Goal: Task Accomplishment & Management: Use online tool/utility

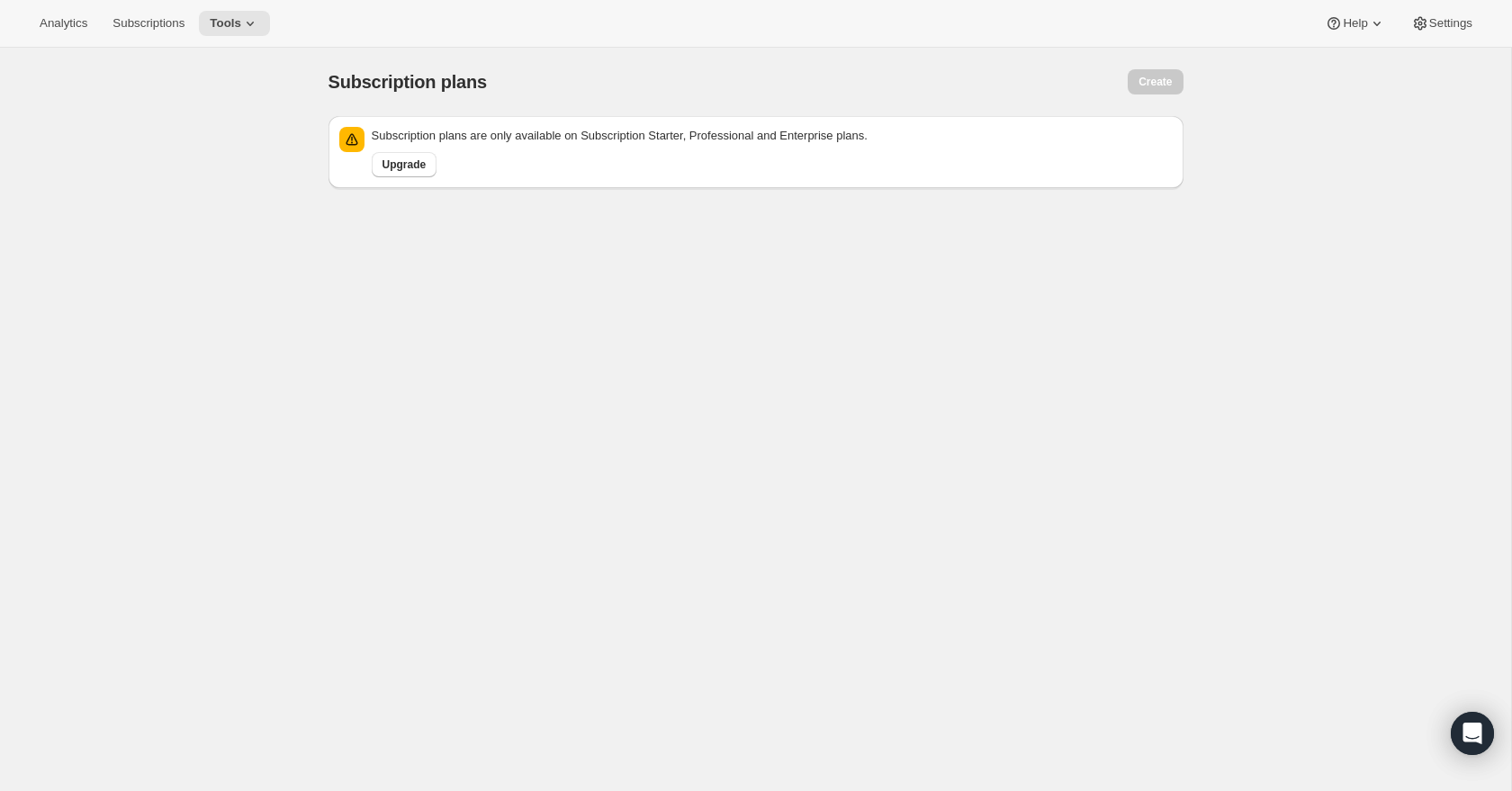
click at [1256, 344] on div "Subscription plans. This page is ready Subscription plans Create Subscription p…" at bounding box center [755, 443] width 1511 height 791
click at [242, 22] on span "Tools" at bounding box center [225, 24] width 31 height 15
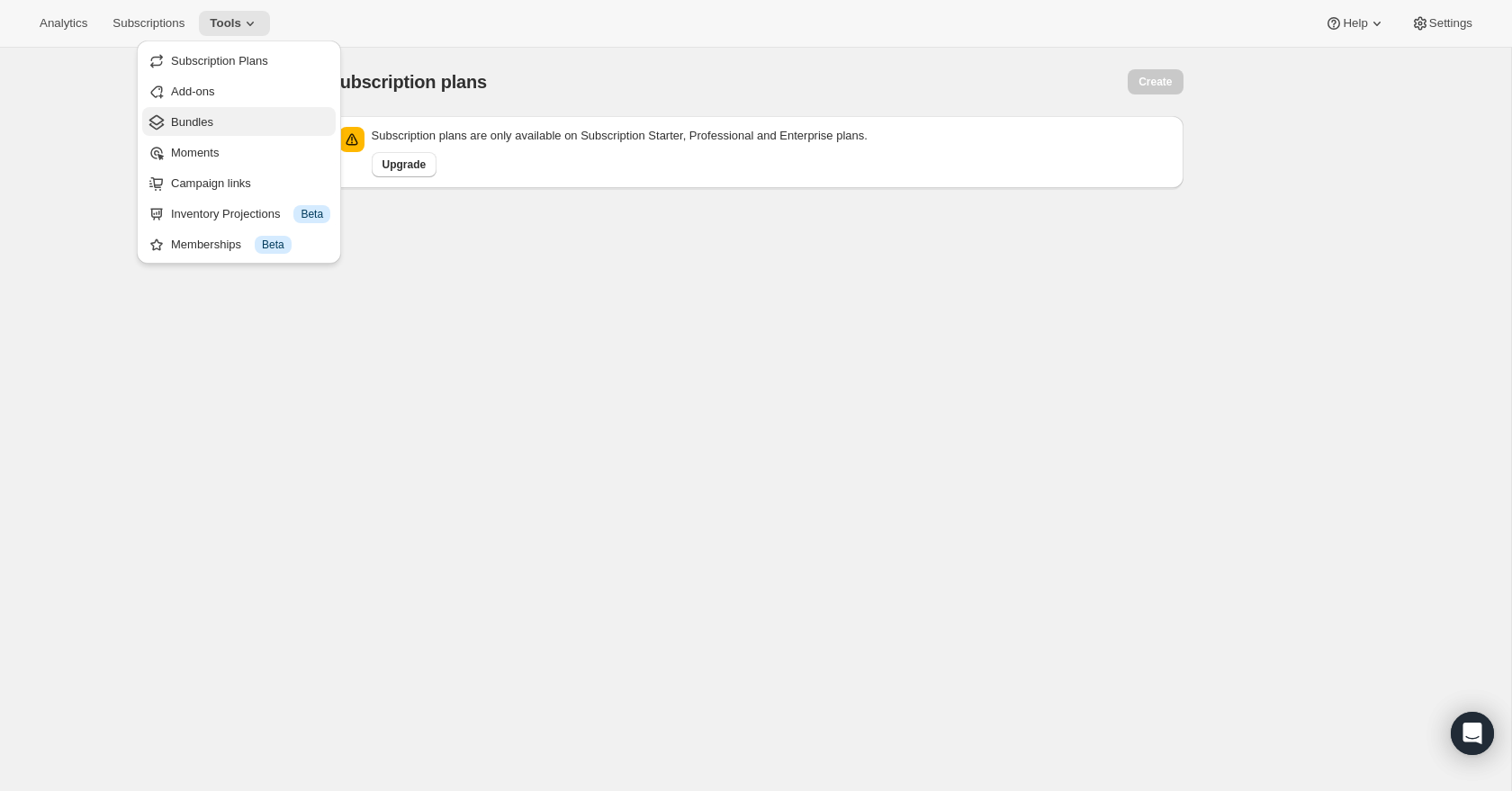
click at [213, 120] on span "Bundles" at bounding box center [192, 121] width 42 height 14
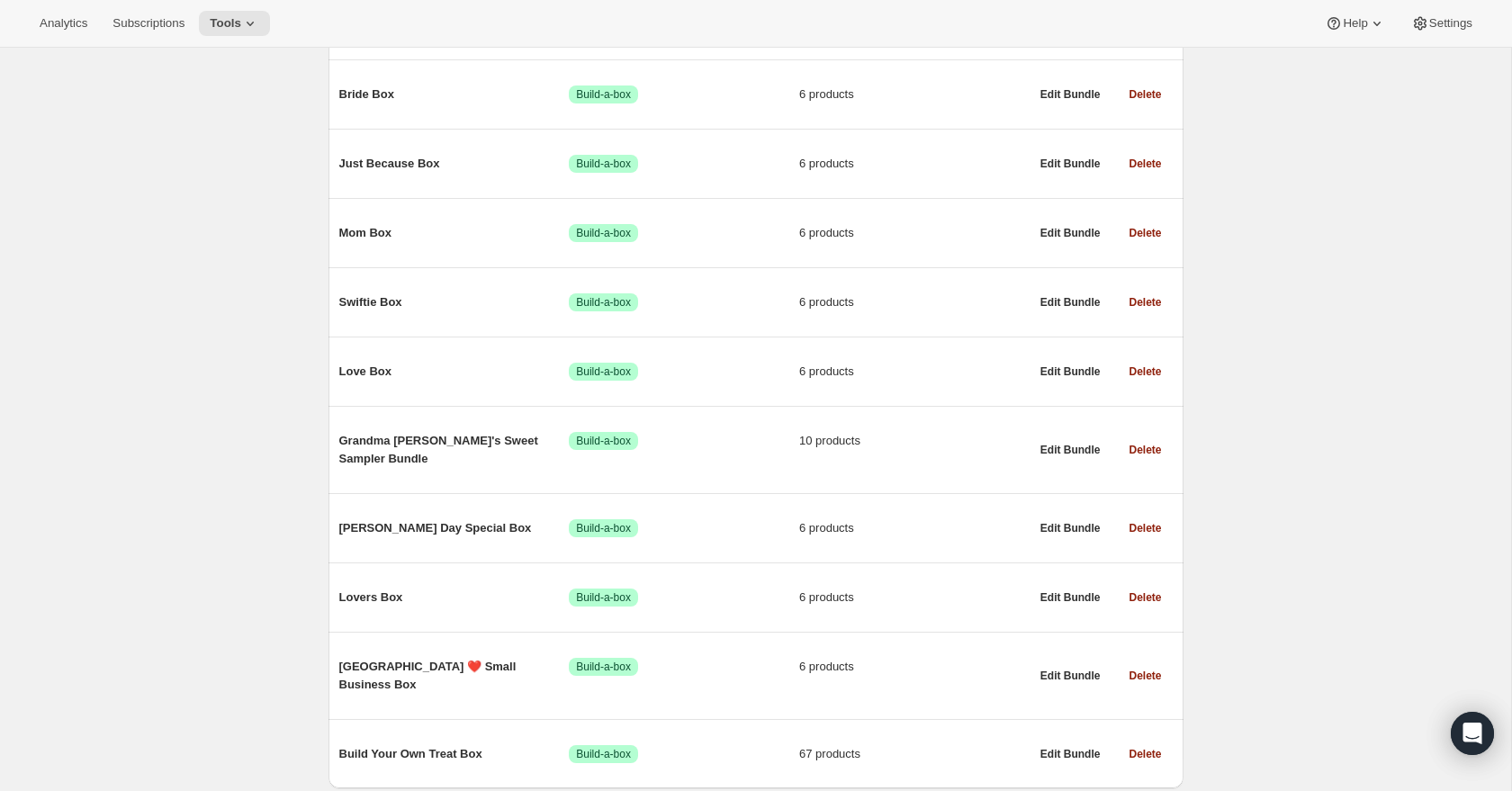
scroll to position [638, 0]
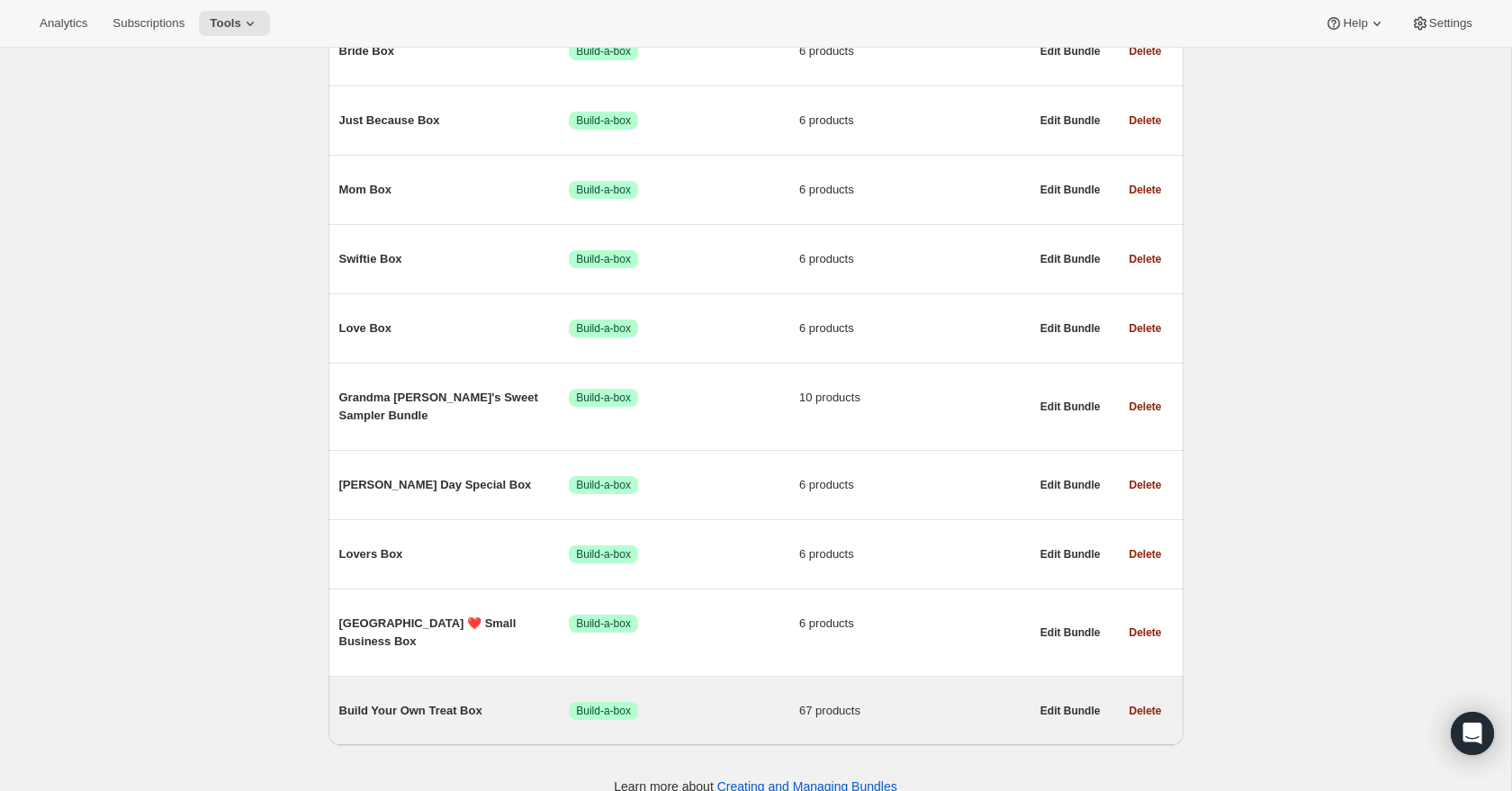
click at [425, 687] on div "Build Your Own Treat Box Success Build-a-box 67 products" at bounding box center [683, 710] width 690 height 47
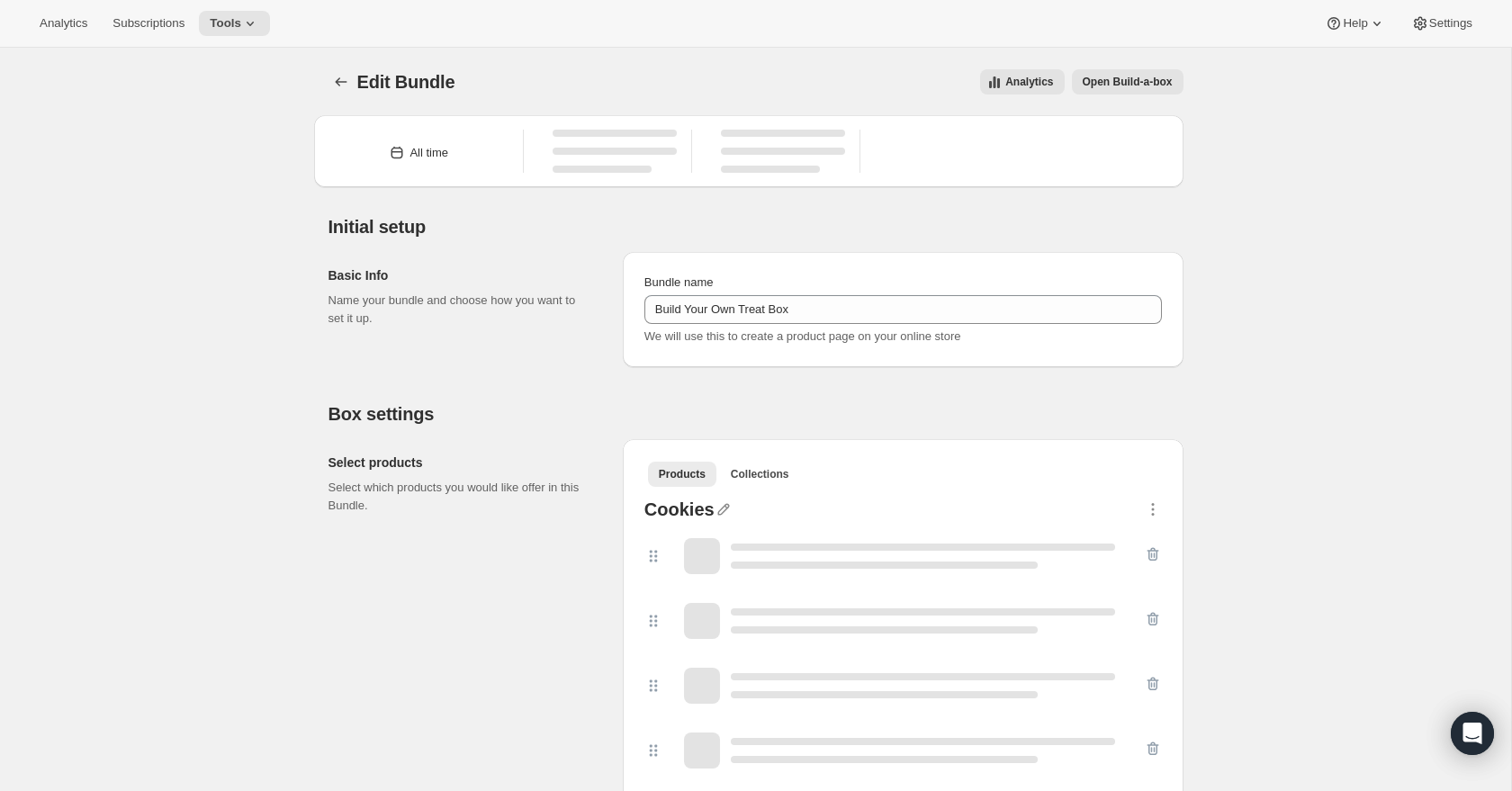
type input "Build Your Own Treat Box"
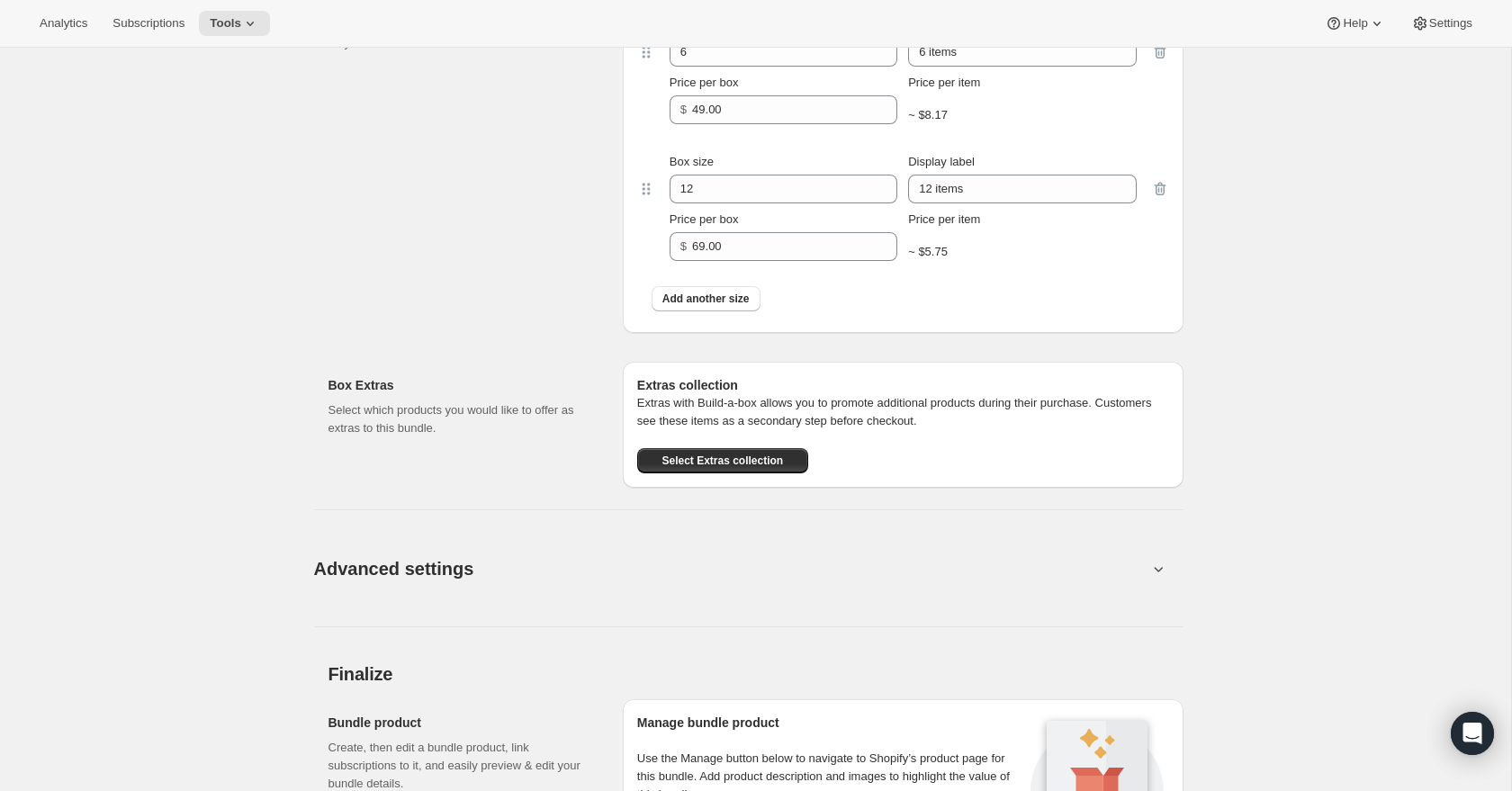
scroll to position [5475, 0]
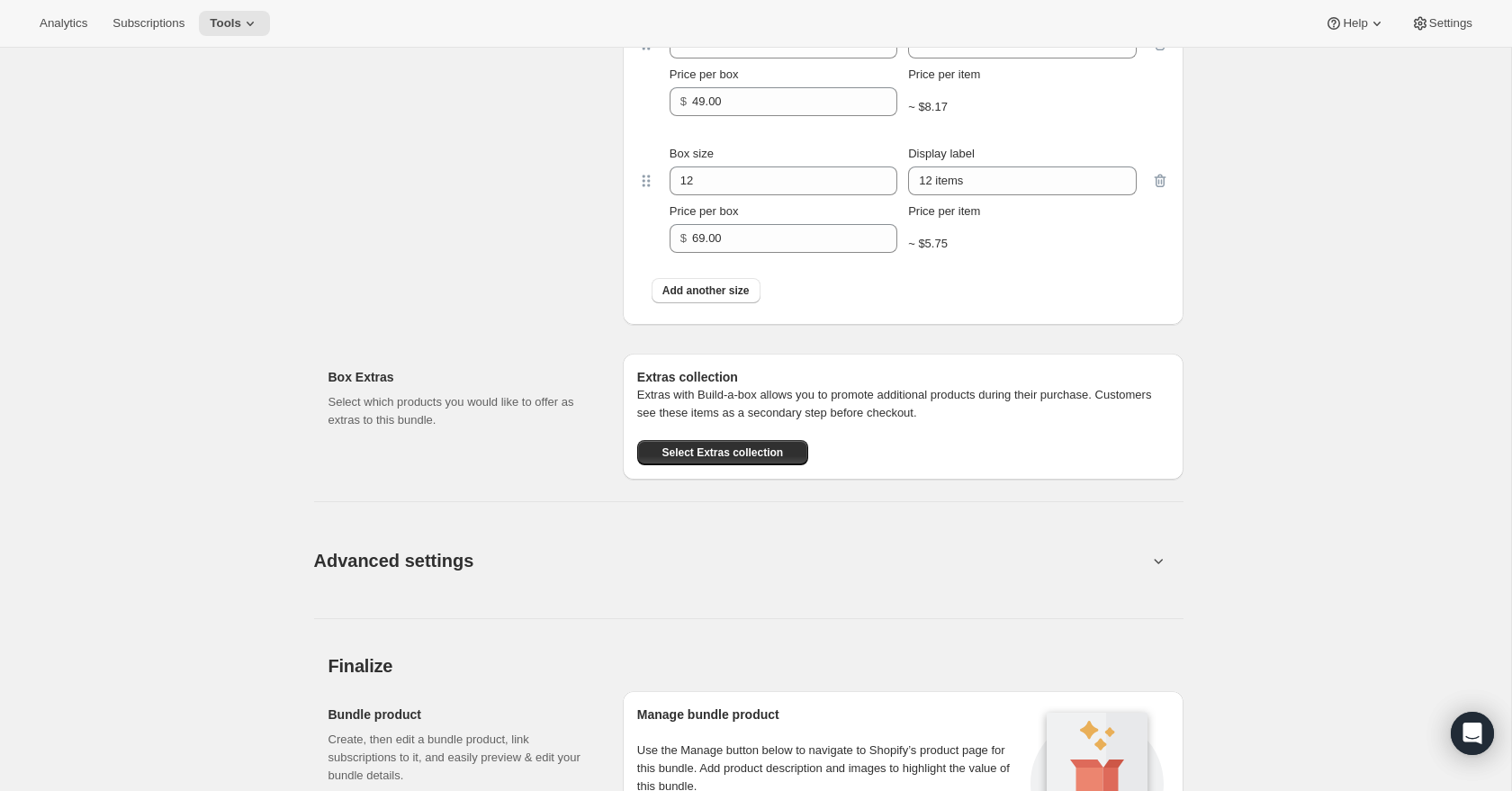
click at [567, 545] on button "Advanced settings" at bounding box center [730, 559] width 855 height 69
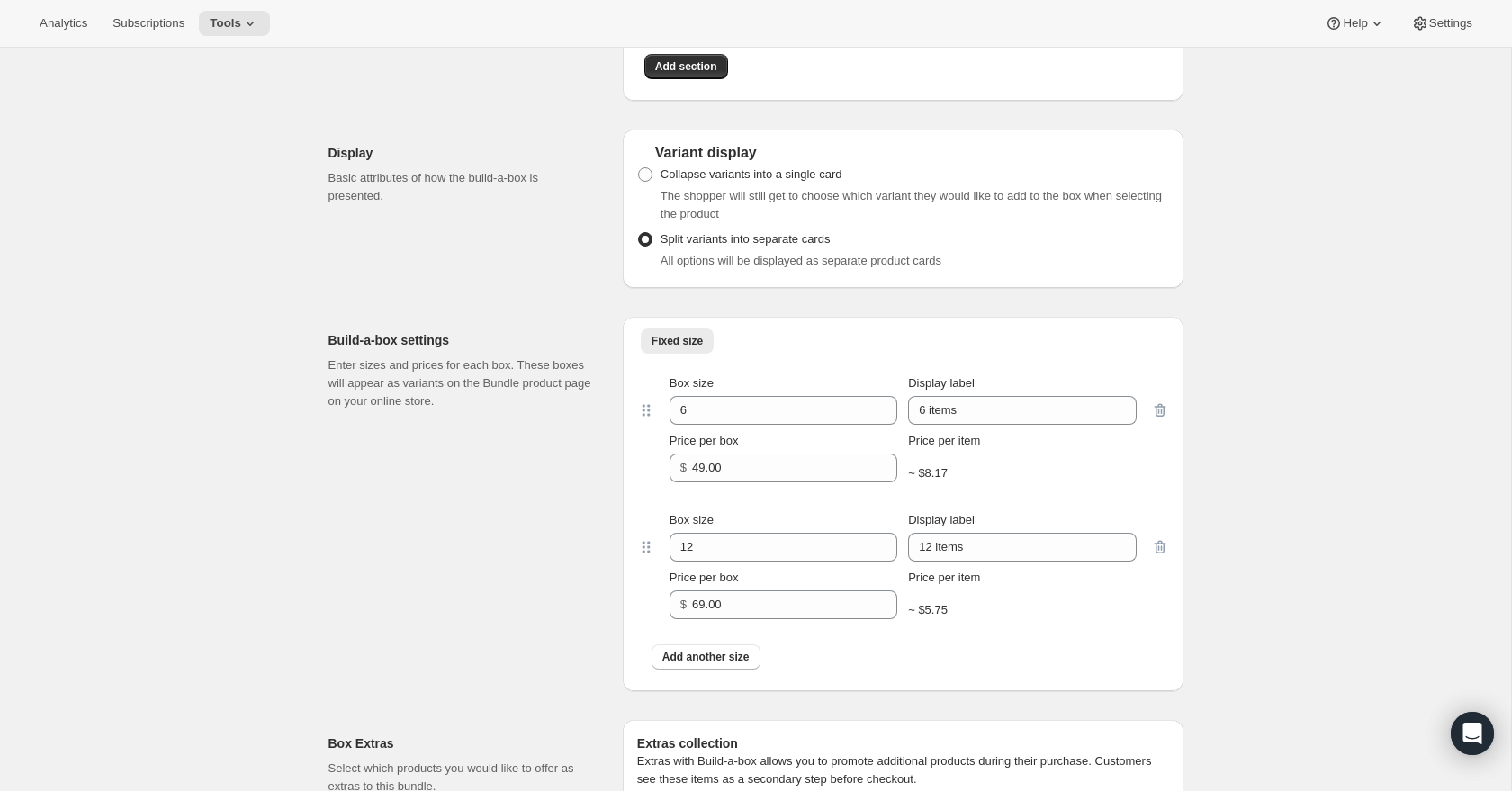
scroll to position [5091, 0]
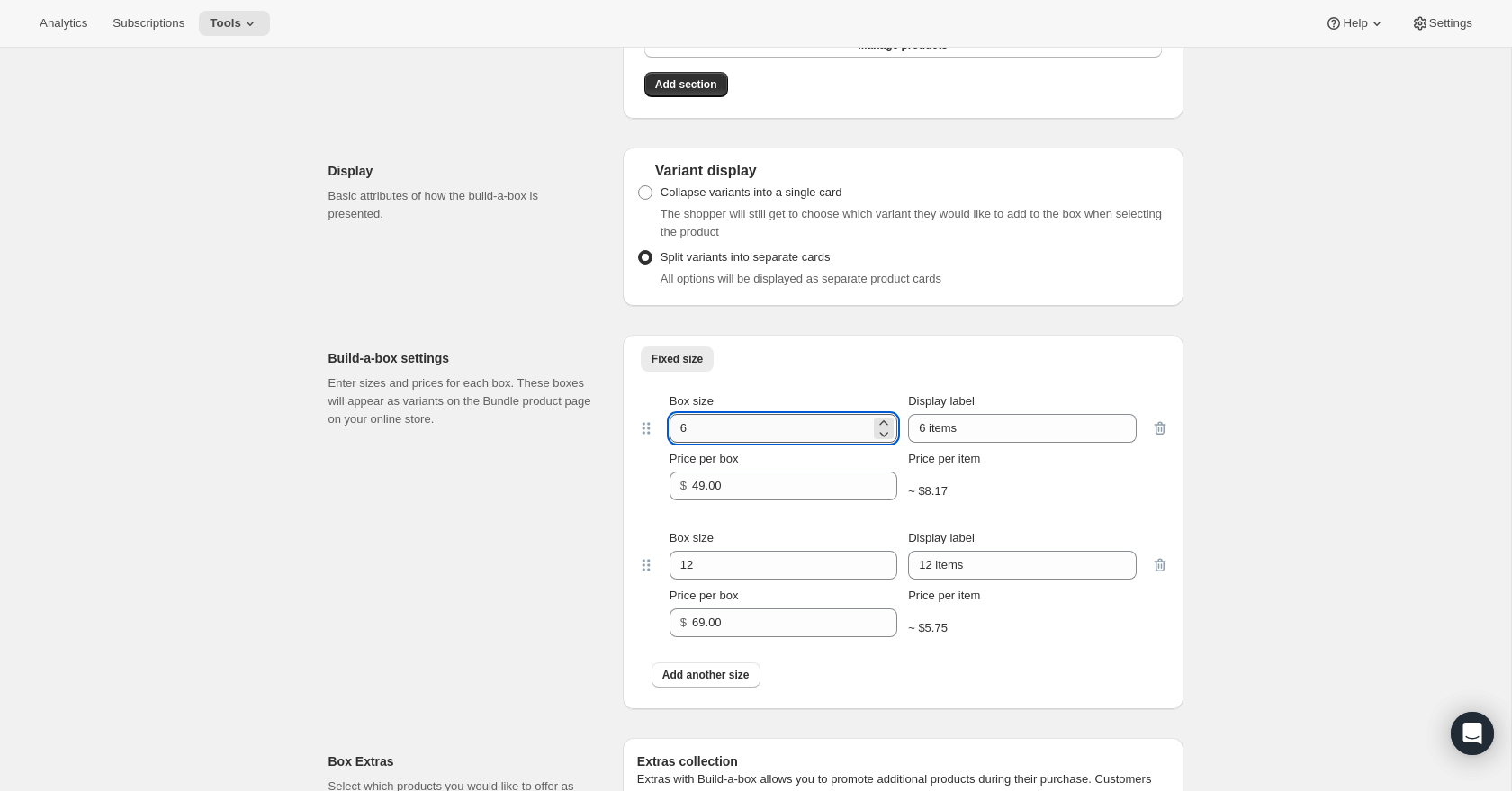
click at [698, 425] on input "6" at bounding box center [770, 428] width 200 height 28
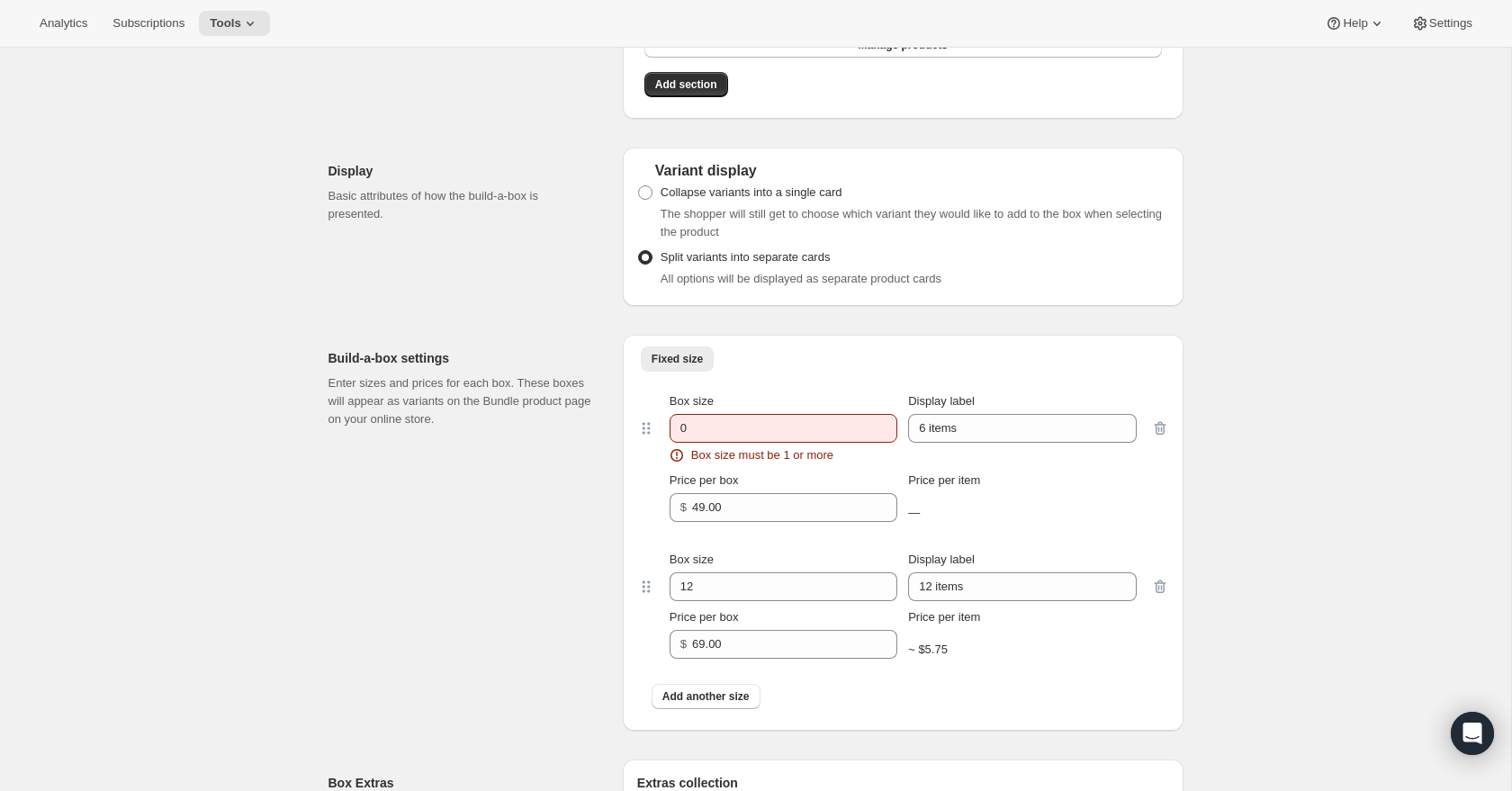
click at [572, 469] on div "Build-a-box settings Enter sizes and prices for each box. These boxes will appe…" at bounding box center [468, 532] width 280 height 396
click at [722, 424] on input "0" at bounding box center [770, 428] width 200 height 28
click at [628, 447] on div "Fixed size More views Fixed size More views Box size 0 Box size must be 1 or mo…" at bounding box center [903, 532] width 560 height 396
click at [709, 426] on input "0" at bounding box center [770, 428] width 200 height 28
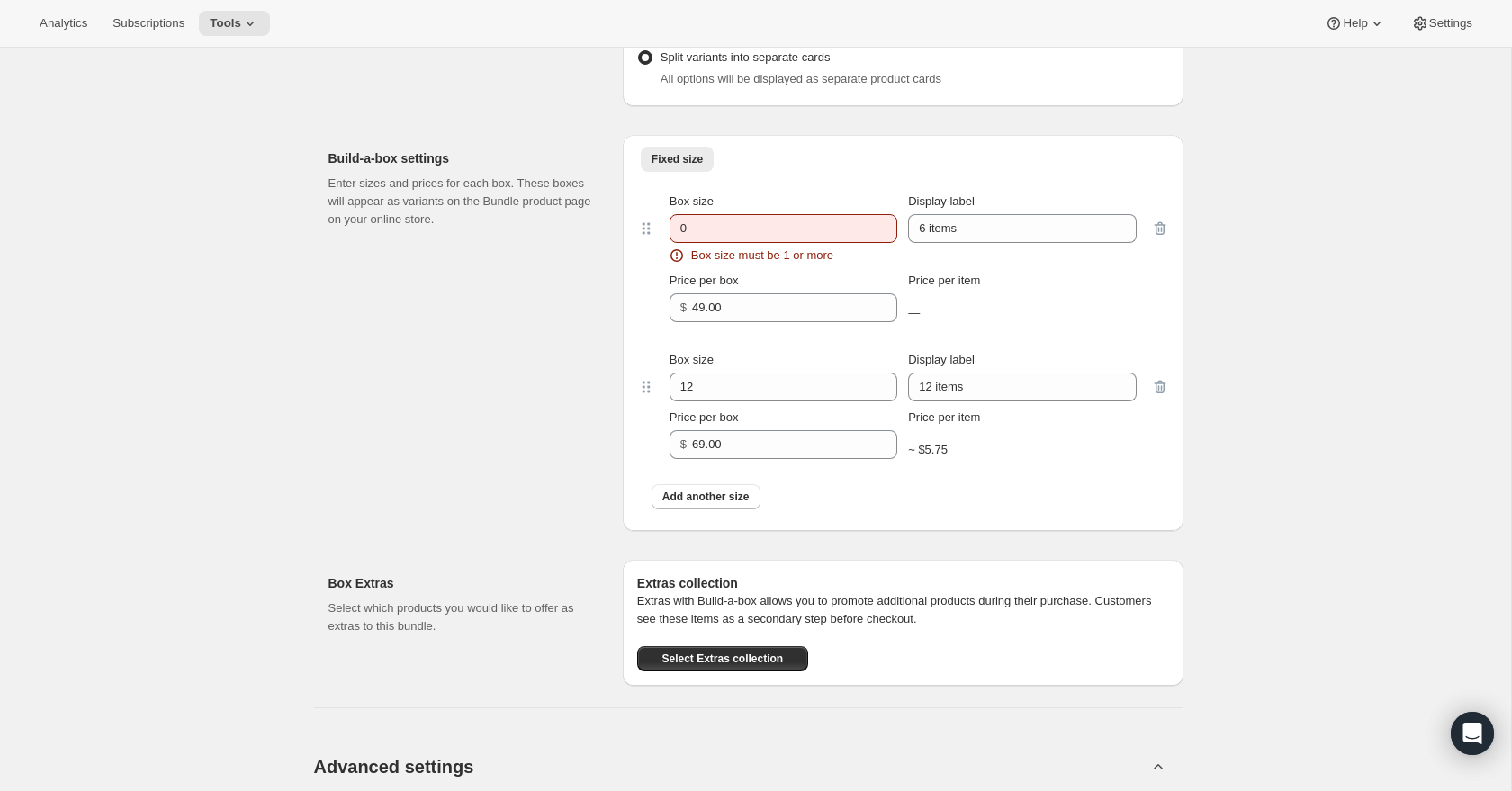
scroll to position [5287, 0]
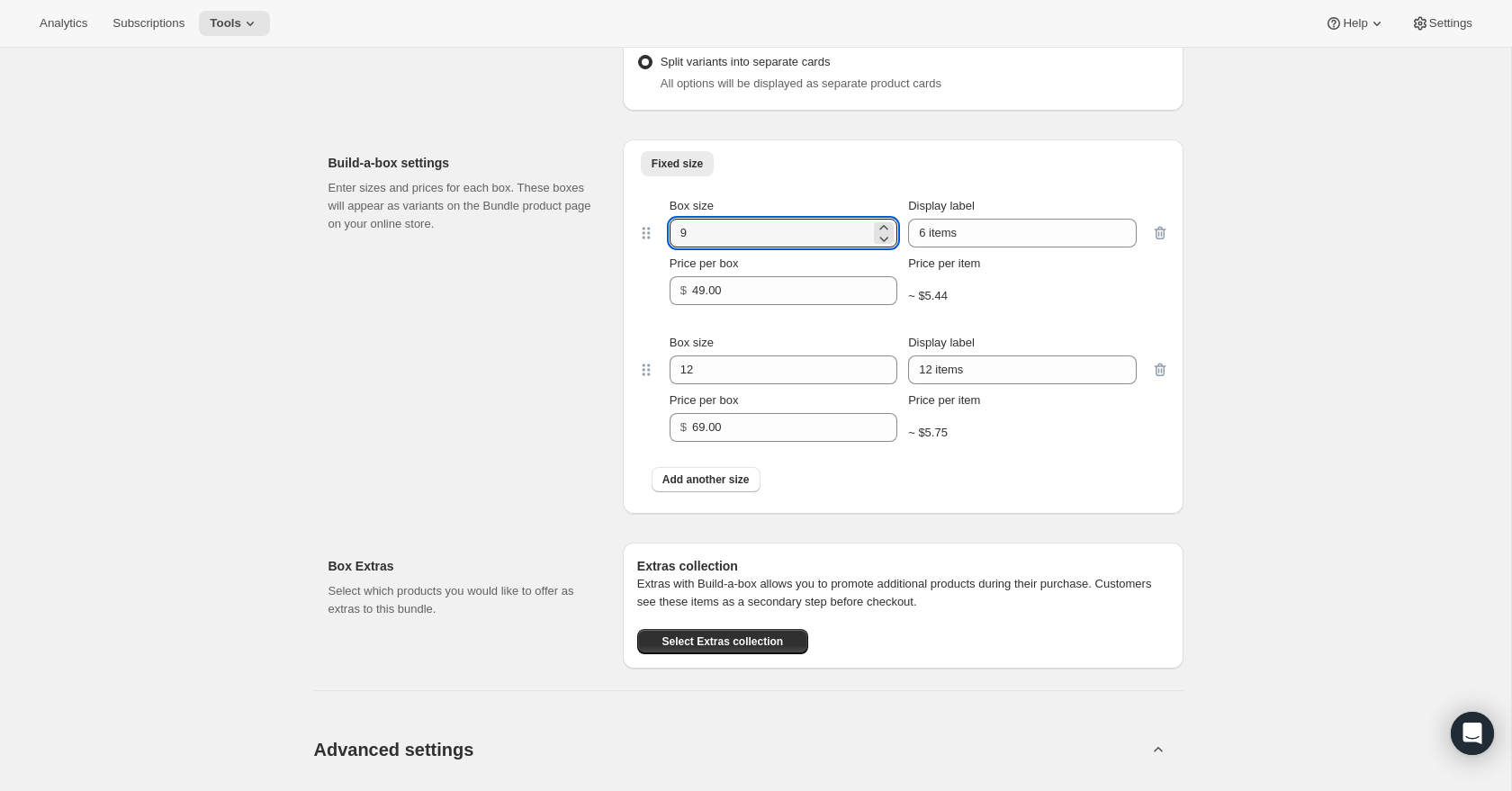
type input "9"
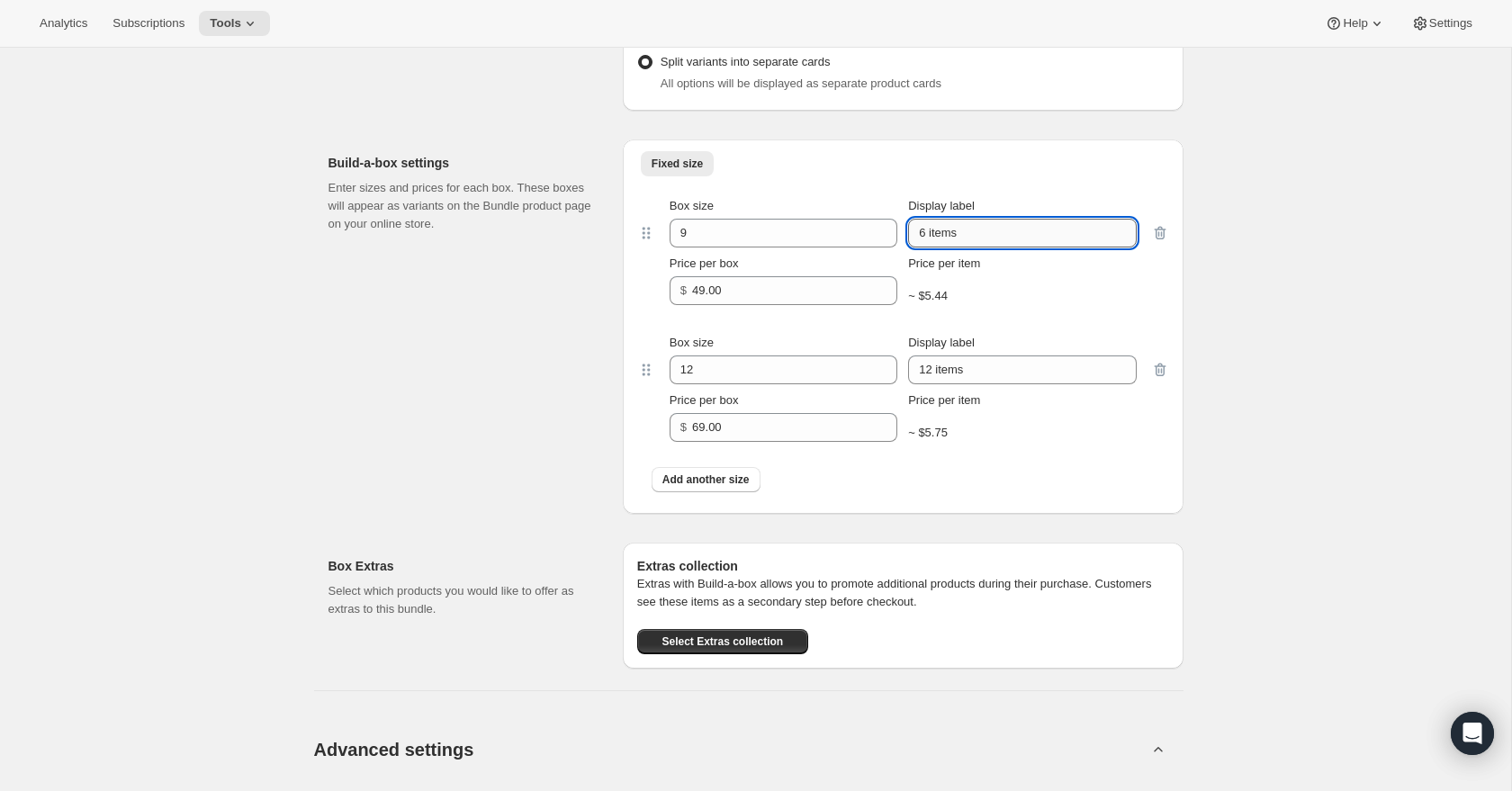
click at [936, 227] on input "6 items" at bounding box center [1021, 232] width 228 height 28
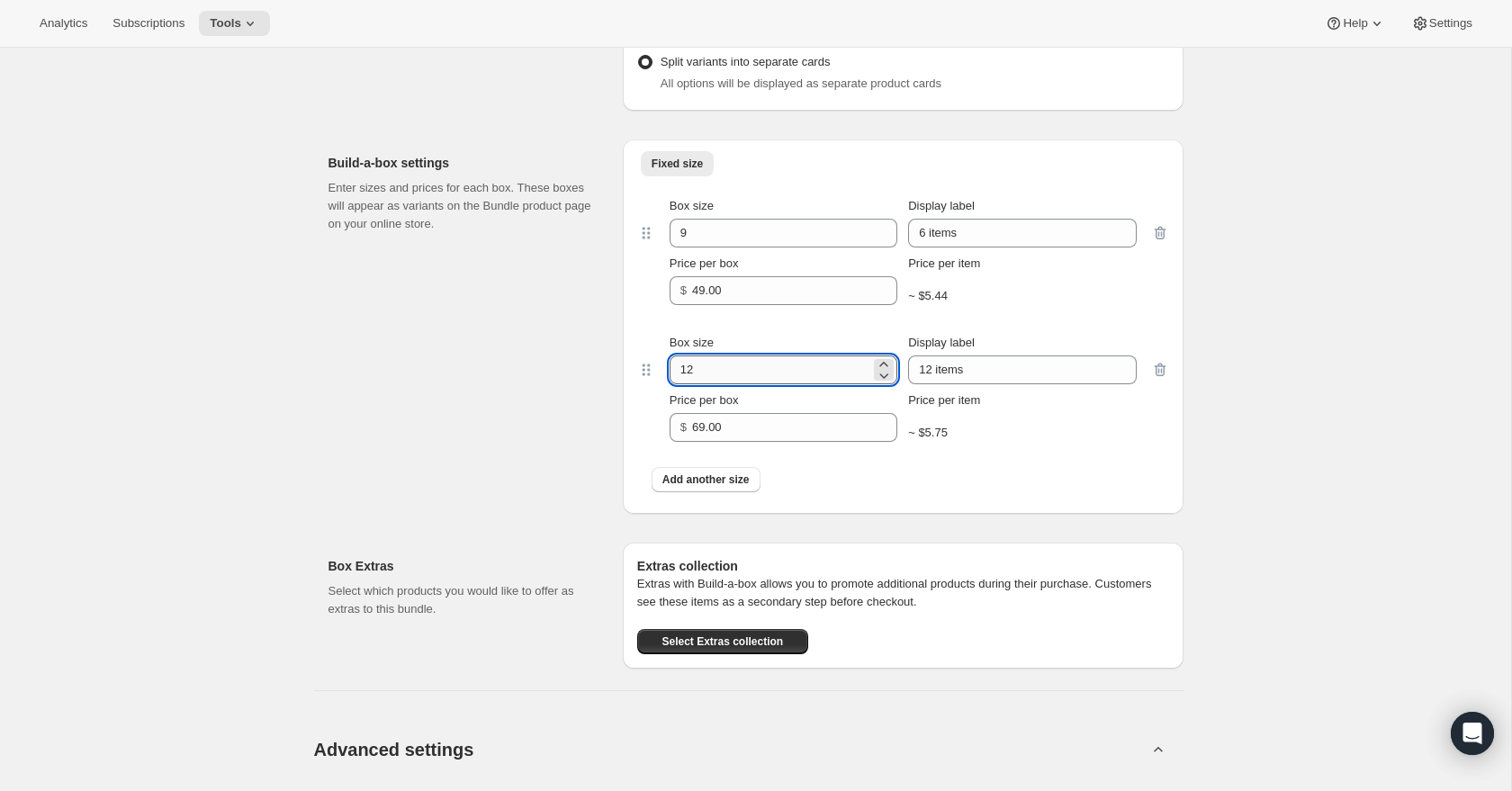
click at [705, 367] on input "12" at bounding box center [770, 369] width 200 height 28
type input "14"
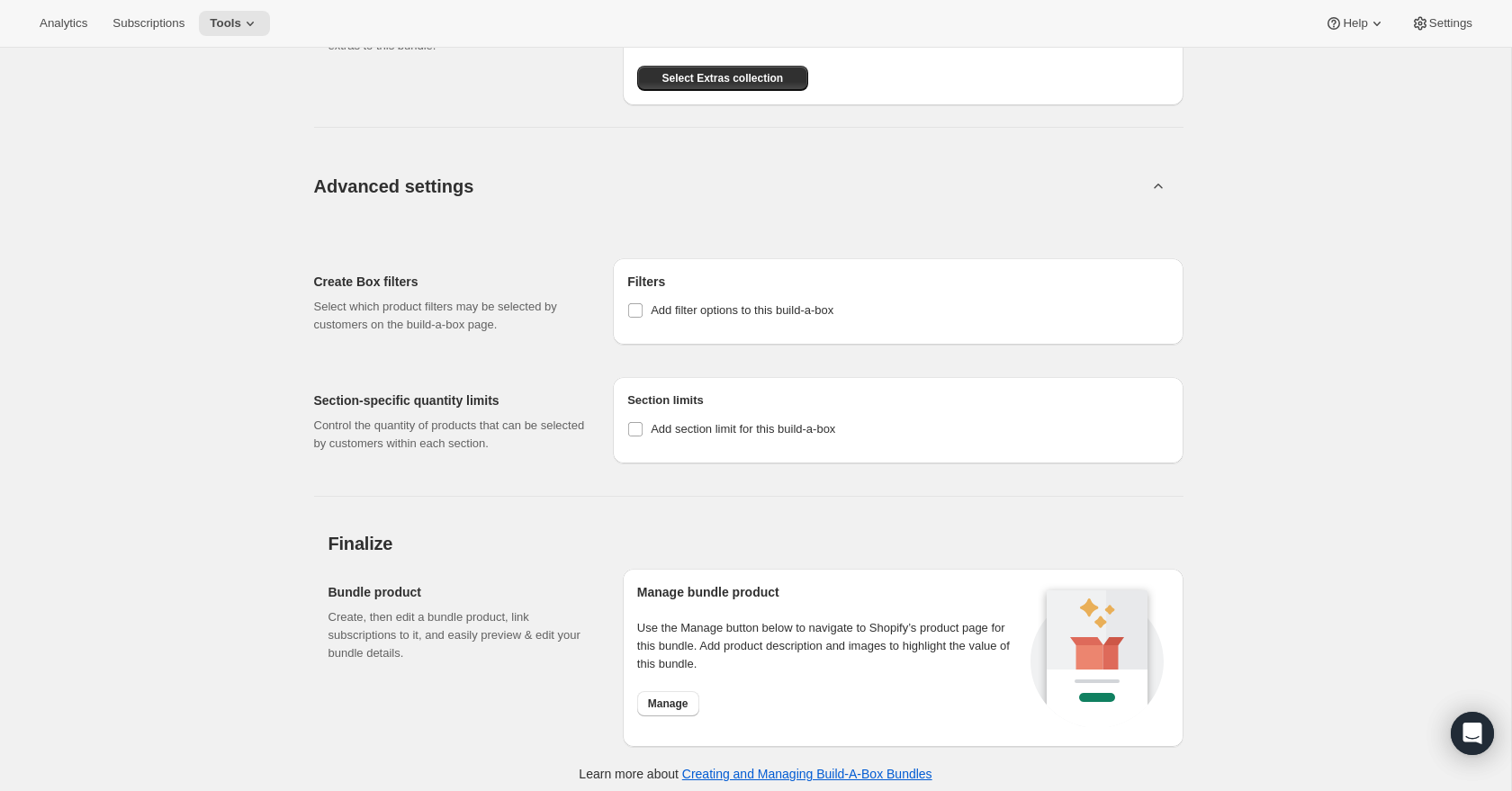
scroll to position [5855, 0]
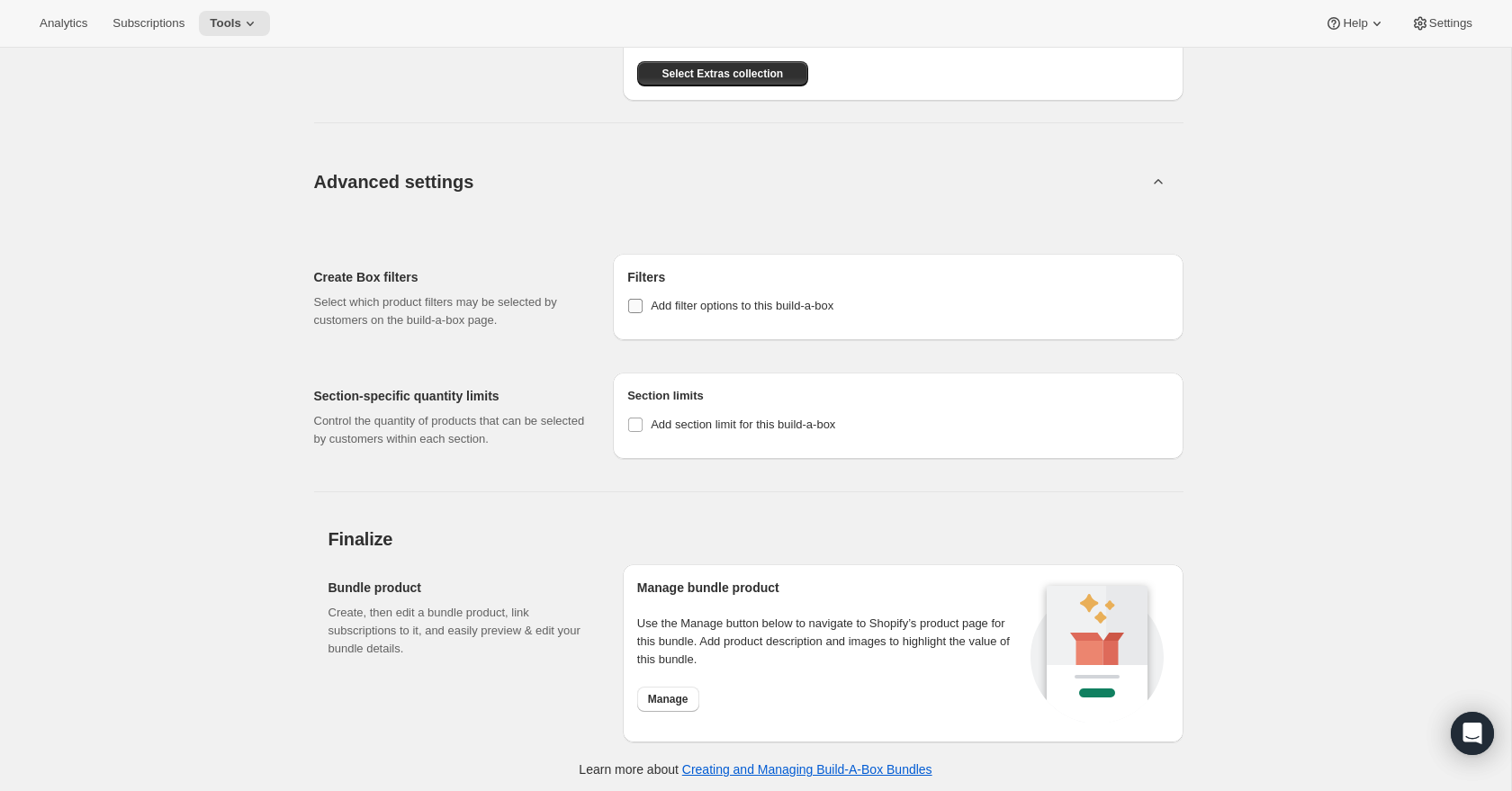
click at [633, 301] on input "Add filter options to this build-a-box" at bounding box center [636, 306] width 15 height 15
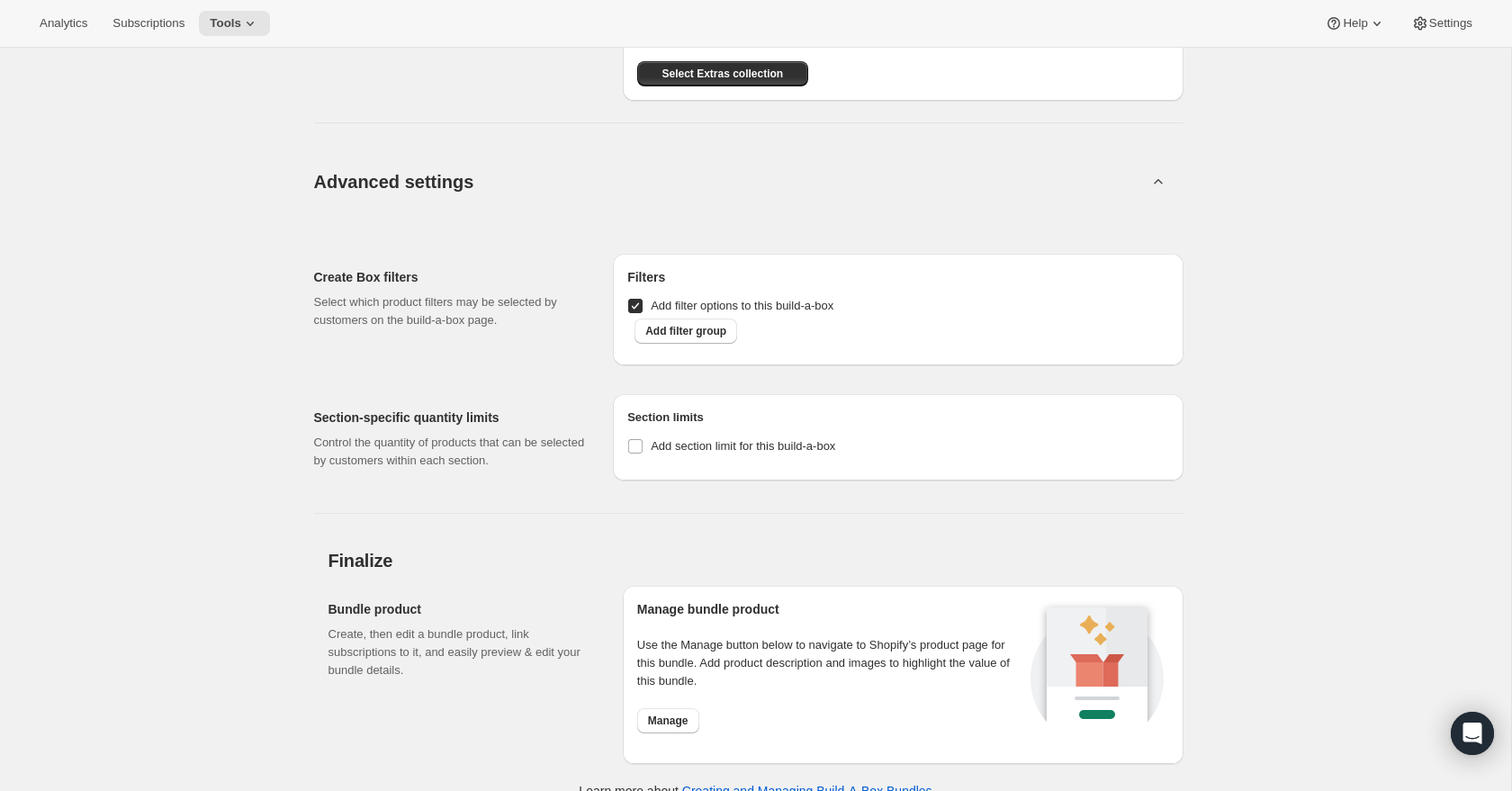
click at [633, 301] on input "Add filter options to this build-a-box" at bounding box center [636, 306] width 15 height 15
checkbox input "false"
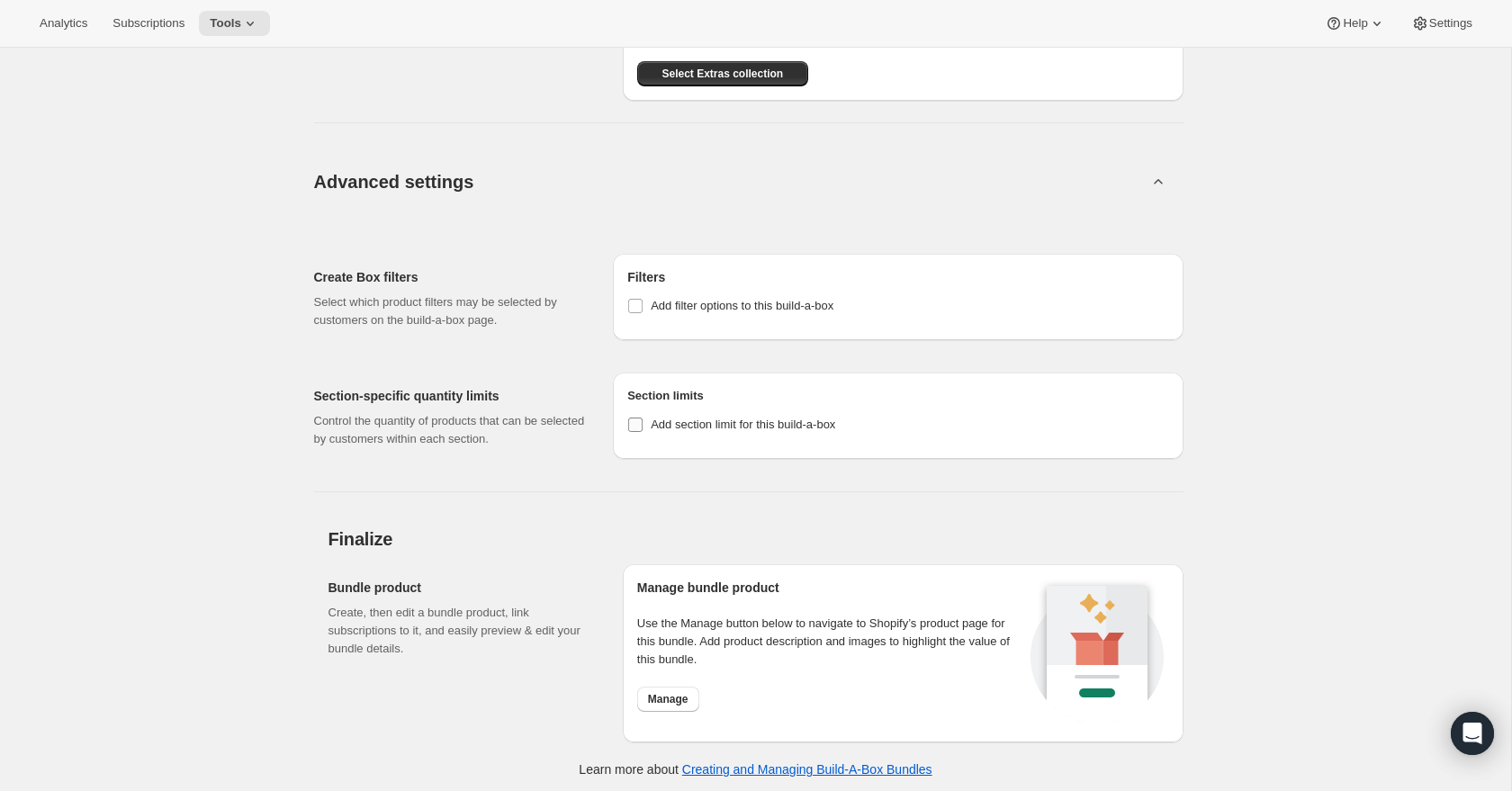
click at [635, 418] on input "Add section limit for this build-a-box" at bounding box center [636, 424] width 15 height 15
checkbox input "true"
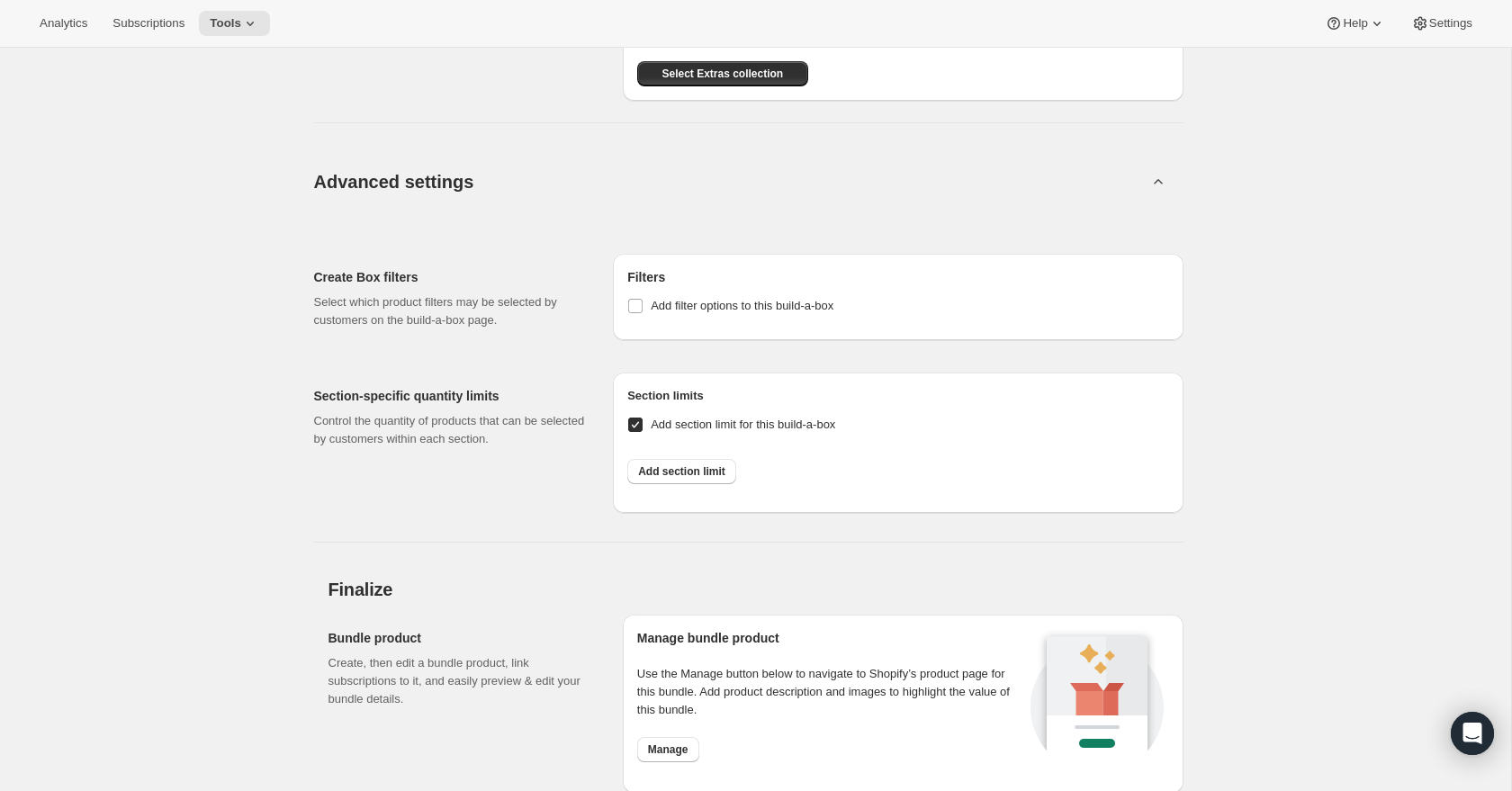
scroll to position [5904, 0]
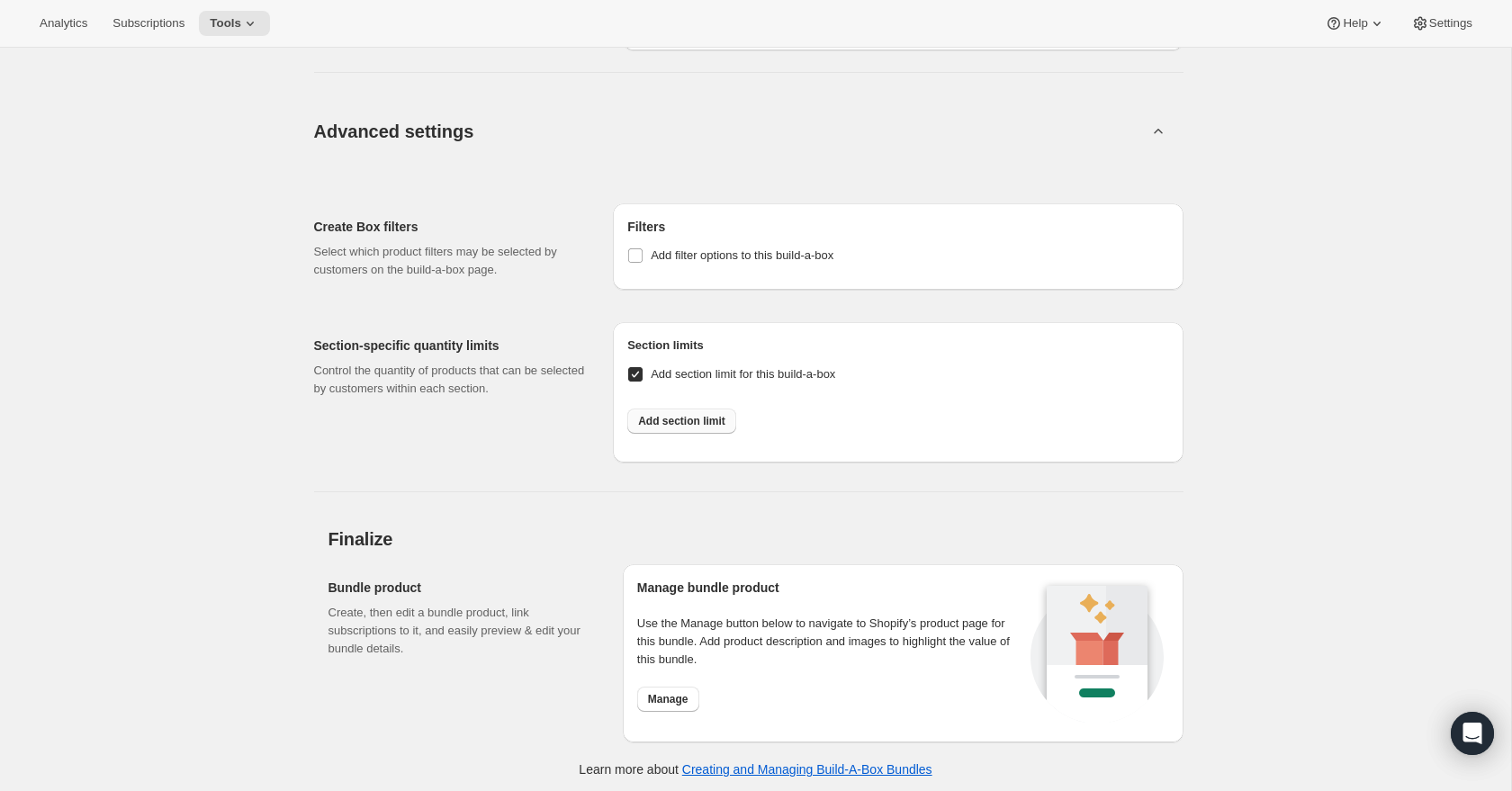
click at [672, 415] on span "Add section limit" at bounding box center [681, 422] width 87 height 15
select select
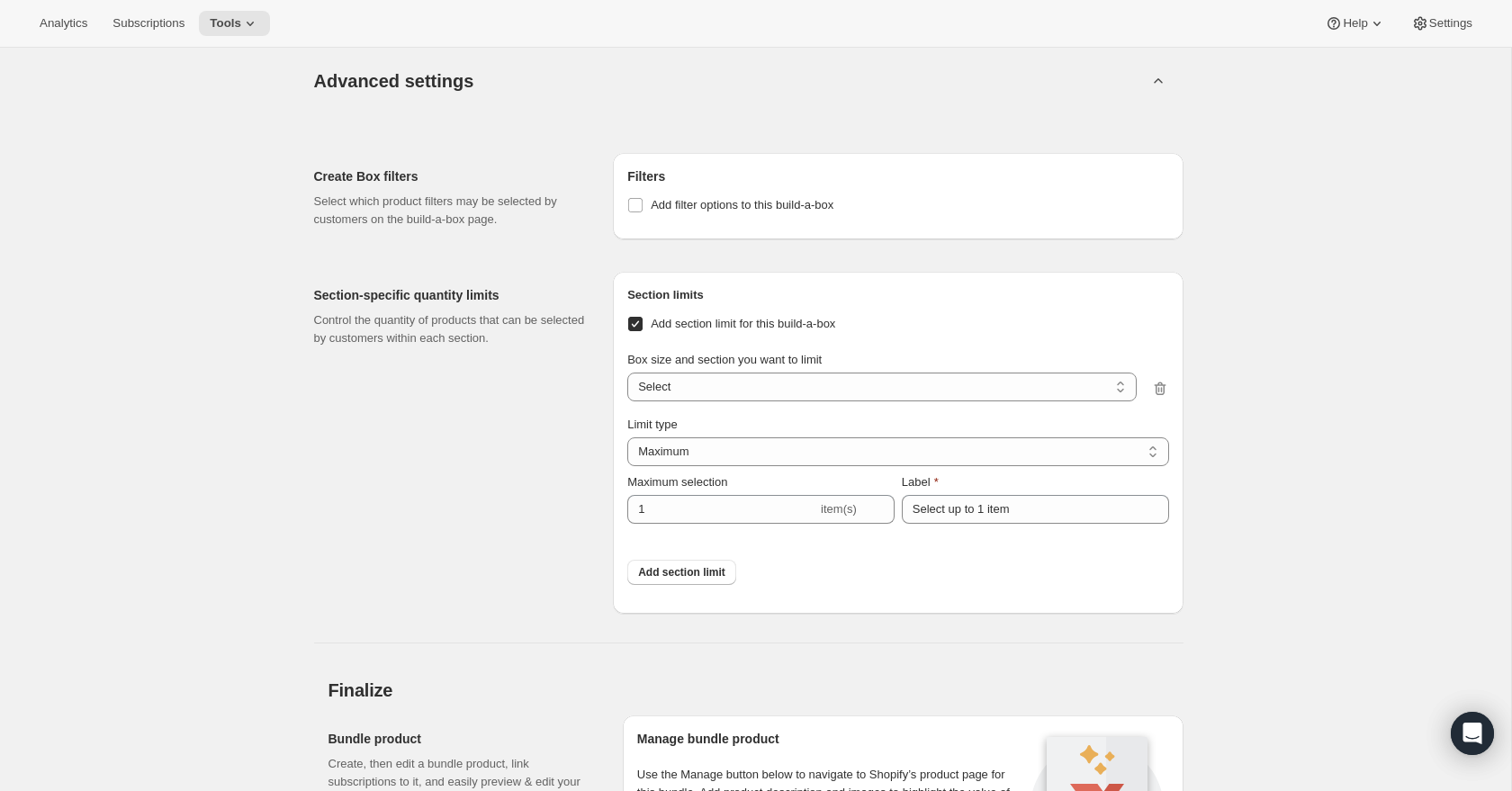
scroll to position [5969, 0]
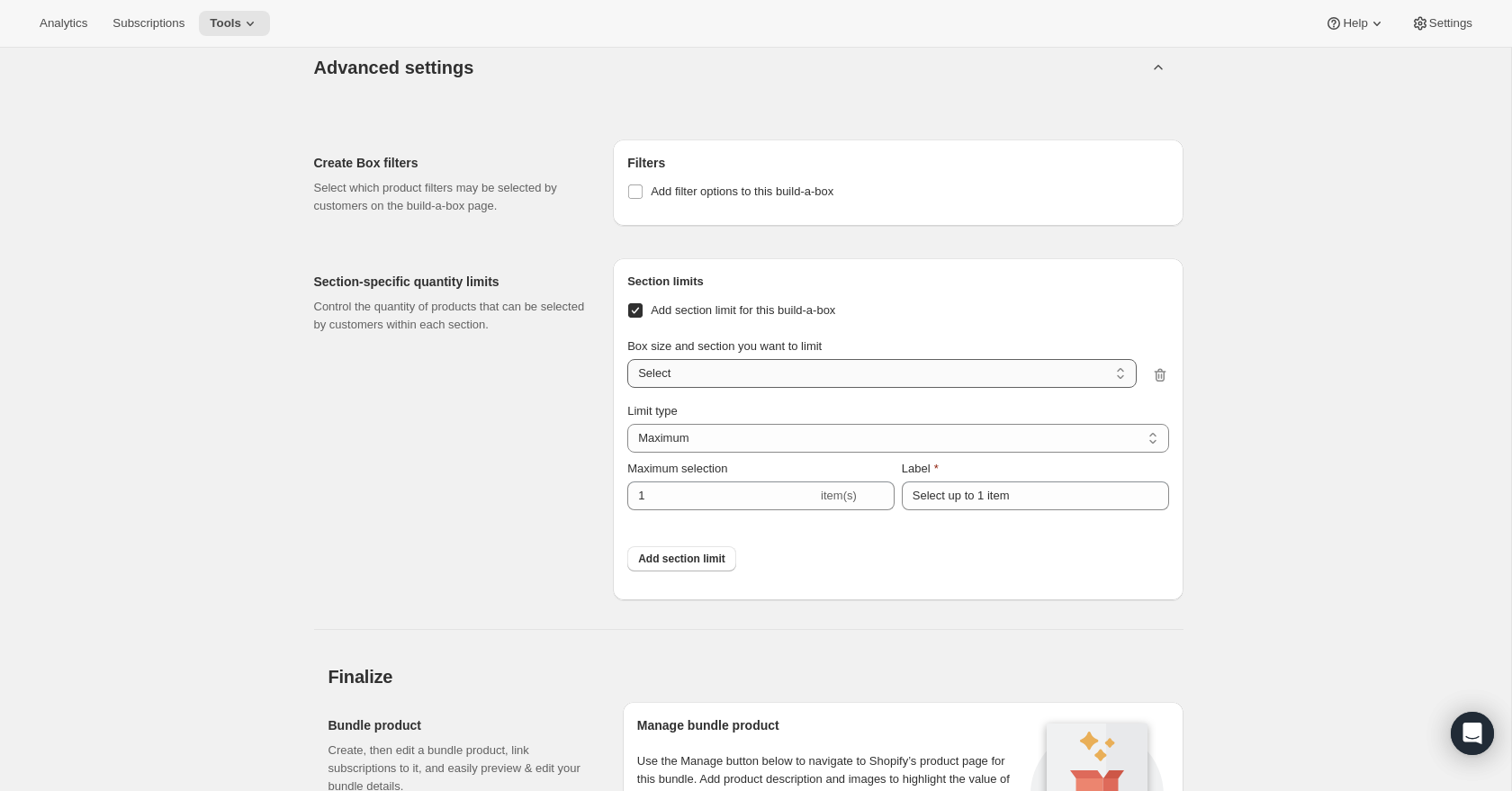
click at [712, 367] on select "6 items / Cookies 6 items / Tiny Treats 6 items / Sweet Surprises 6 items / Fab…" at bounding box center [881, 373] width 508 height 28
